Goal: Transaction & Acquisition: Book appointment/travel/reservation

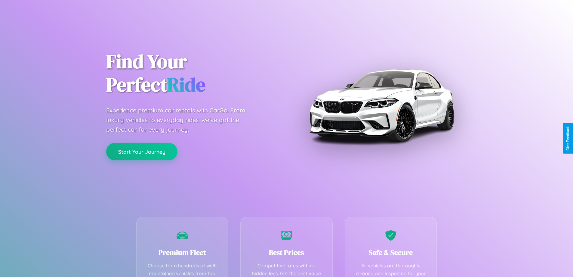
click at [142, 151] on button "Start Your Journey" at bounding box center [141, 151] width 71 height 17
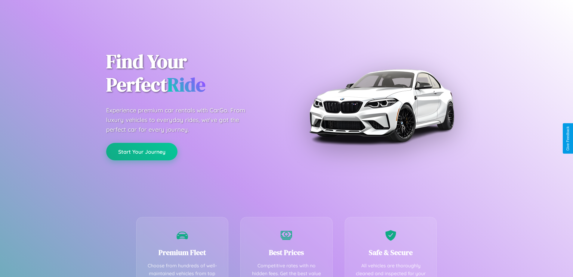
click at [142, 151] on button "Start Your Journey" at bounding box center [141, 151] width 71 height 17
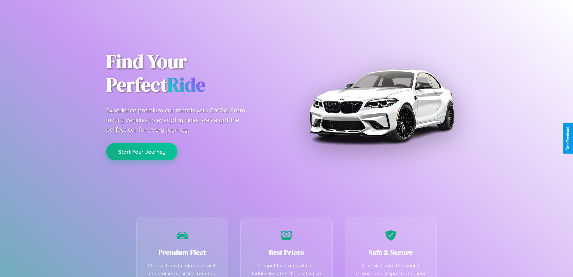
click at [142, 151] on button "Start Your Journey" at bounding box center [141, 151] width 71 height 17
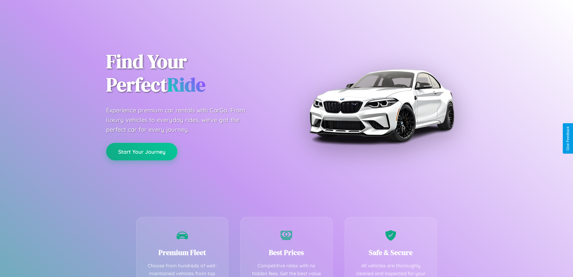
click at [142, 151] on button "Start Your Journey" at bounding box center [141, 151] width 71 height 17
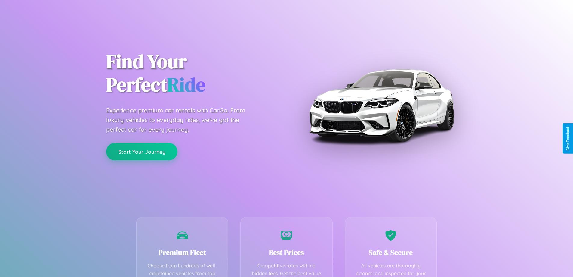
click at [142, 151] on button "Start Your Journey" at bounding box center [141, 151] width 71 height 17
